Goal: Task Accomplishment & Management: Manage account settings

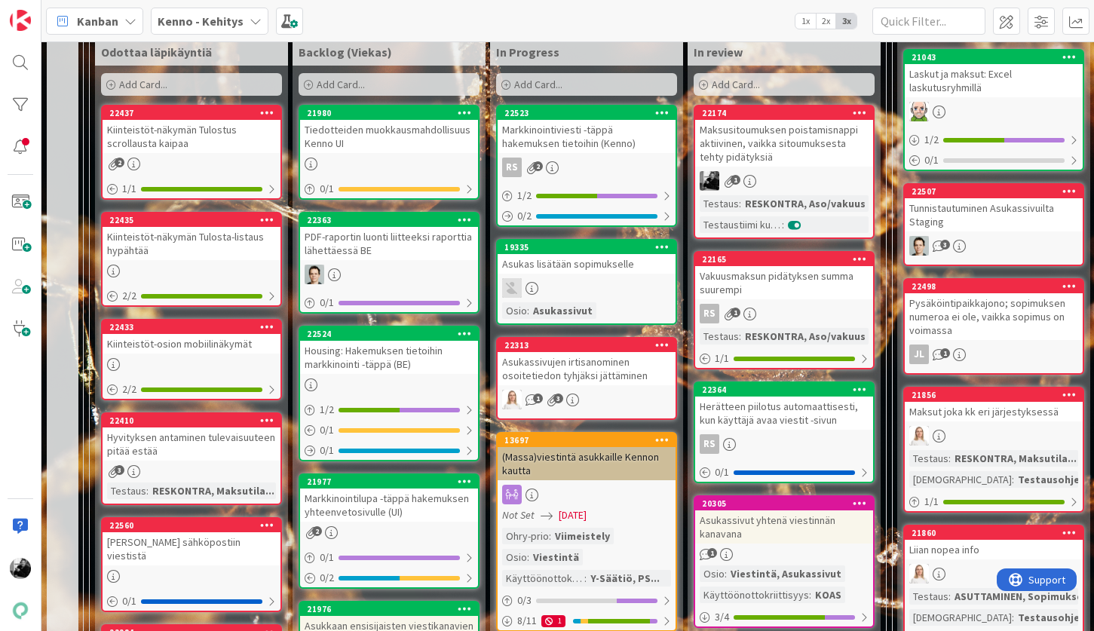
scroll to position [440, 0]
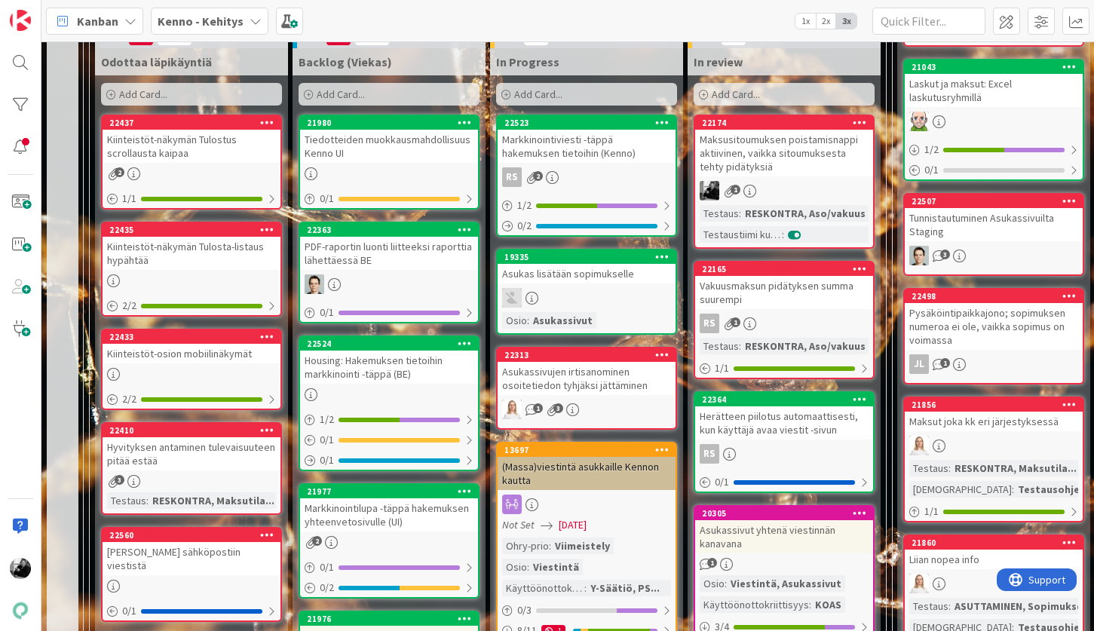
click at [416, 142] on div "Tiedotteiden muokkausmahdollisuus Kenno UI" at bounding box center [389, 146] width 178 height 33
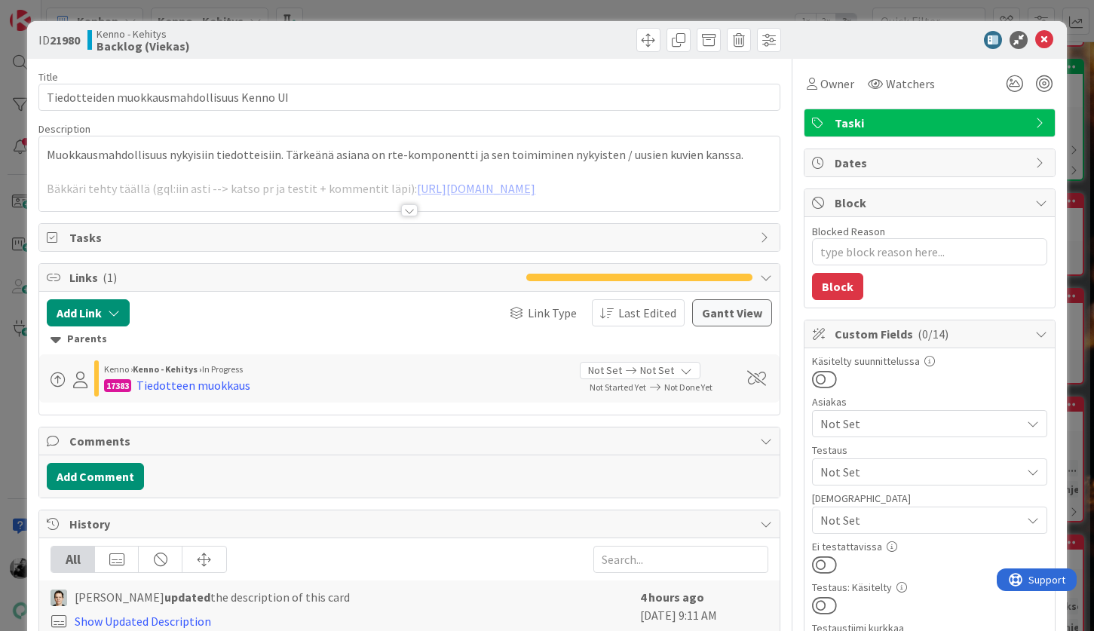
click at [415, 212] on div at bounding box center [409, 210] width 17 height 12
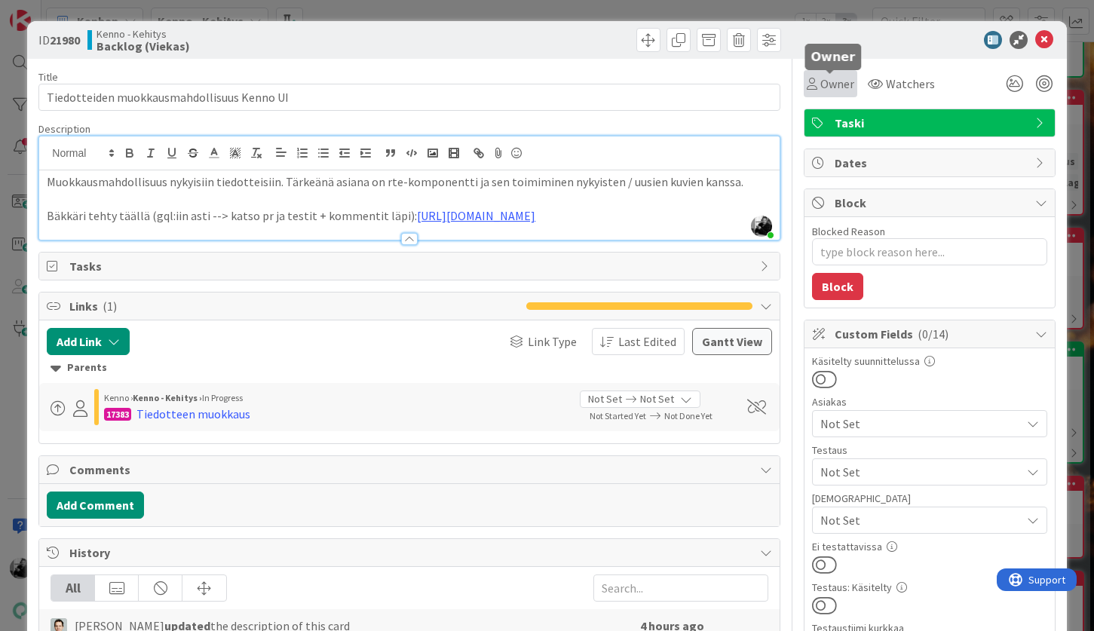
click at [822, 86] on span "Owner" at bounding box center [837, 84] width 34 height 18
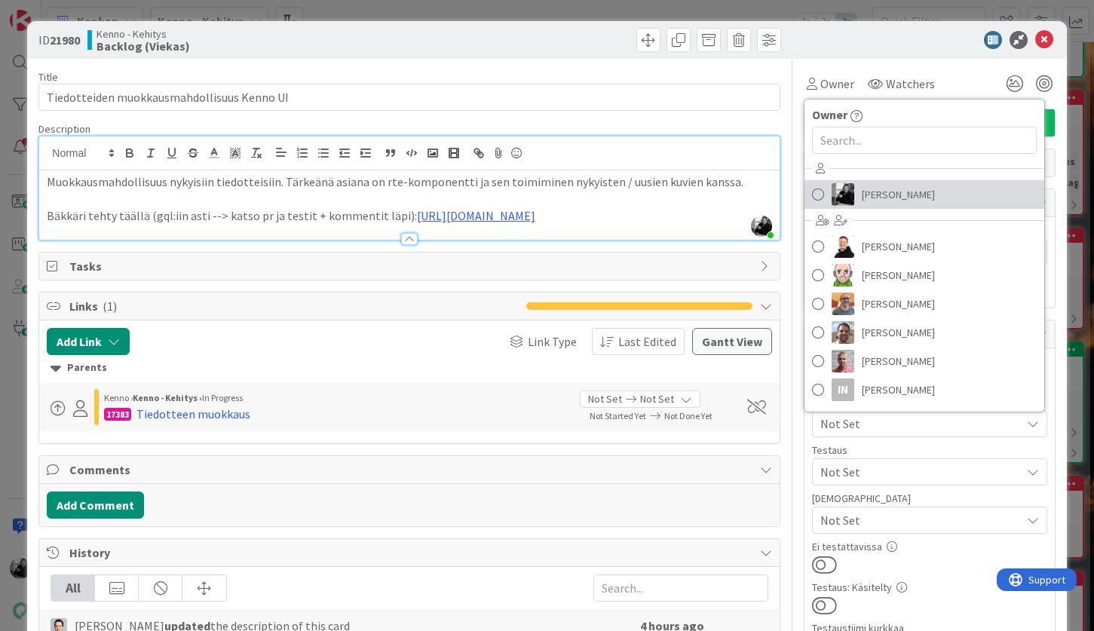
click at [862, 193] on span "[PERSON_NAME]" at bounding box center [898, 194] width 73 height 23
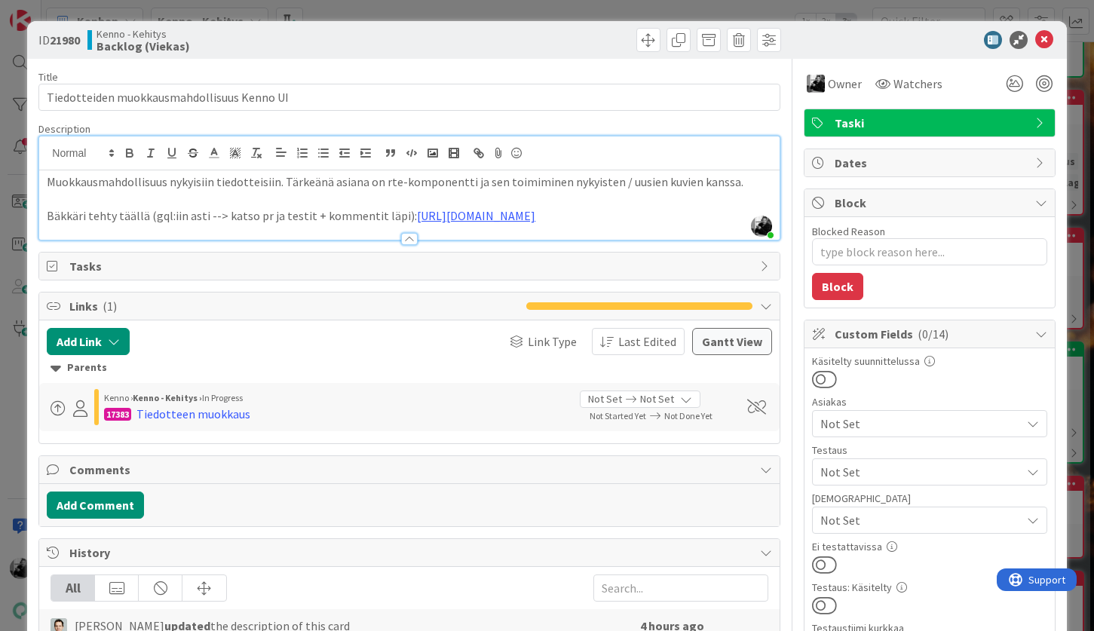
type textarea "x"
click at [1049, 35] on icon at bounding box center [1044, 40] width 18 height 18
